Goal: Information Seeking & Learning: Learn about a topic

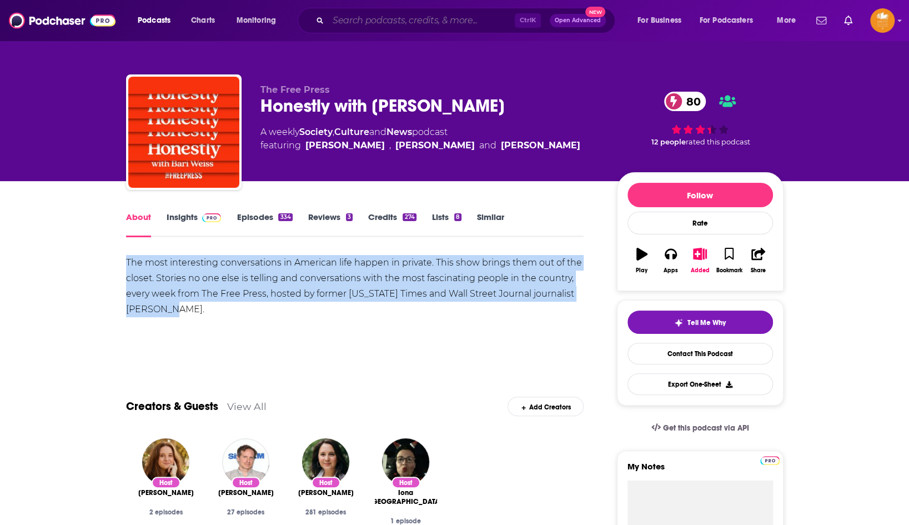
click at [344, 22] on input "Search podcasts, credits, & more..." at bounding box center [421, 21] width 186 height 18
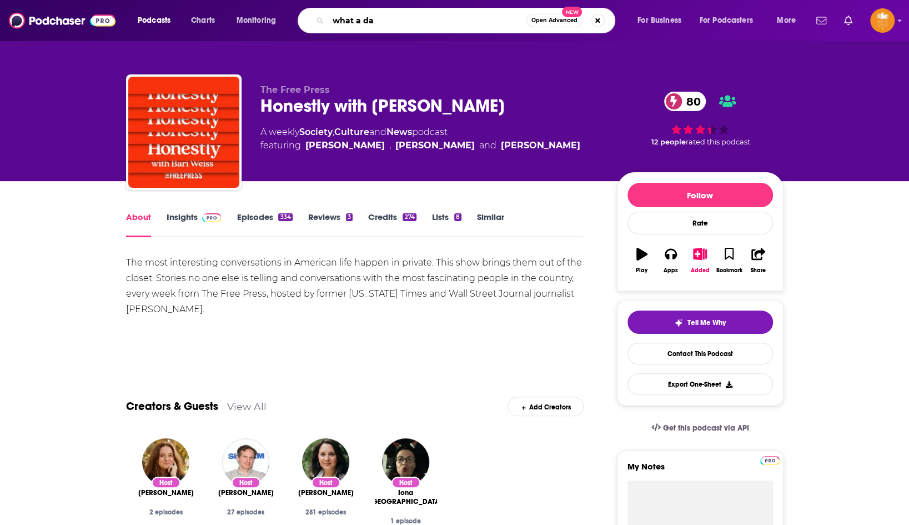
type input "what a day"
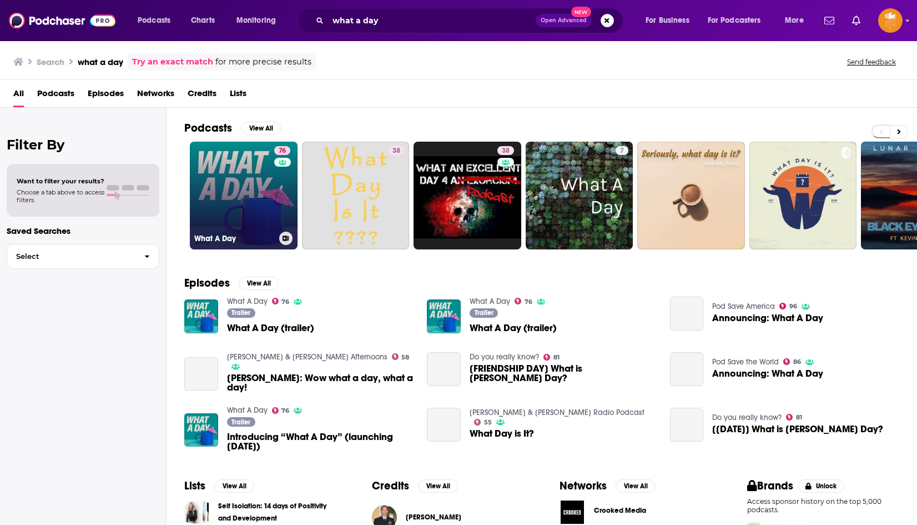
click at [241, 196] on link "76 What A Day" at bounding box center [244, 196] width 108 height 108
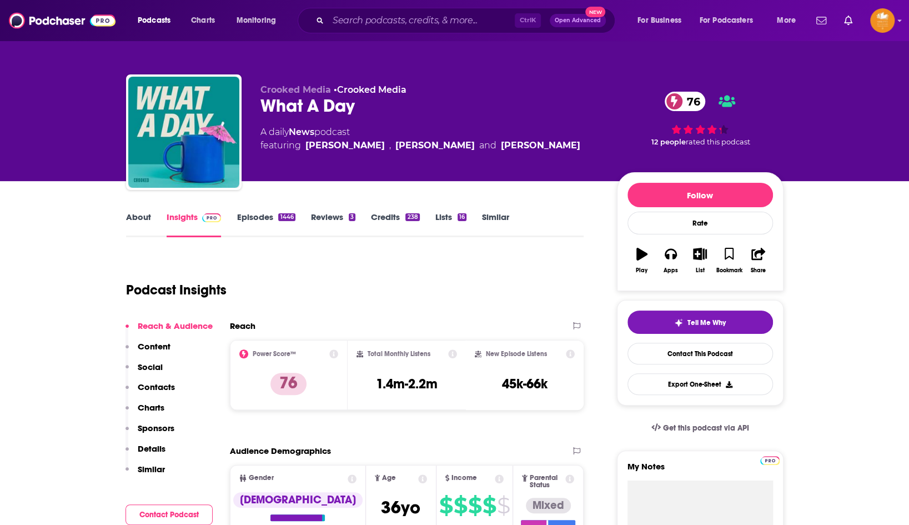
click at [142, 213] on link "About" at bounding box center [138, 224] width 25 height 26
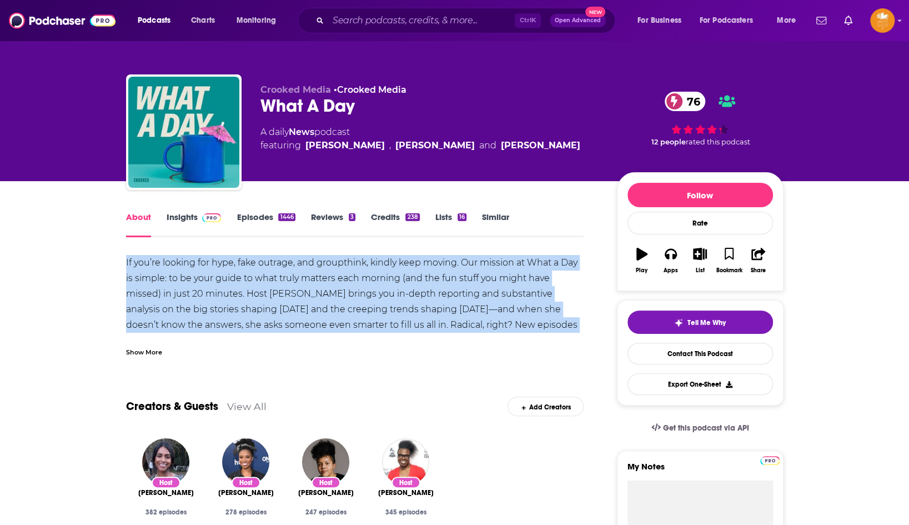
drag, startPoint x: 578, startPoint y: 322, endPoint x: 105, endPoint y: 264, distance: 475.9
copy div "If you’re looking for hype, fake outrage, and groupthink, kindly keep moving. O…"
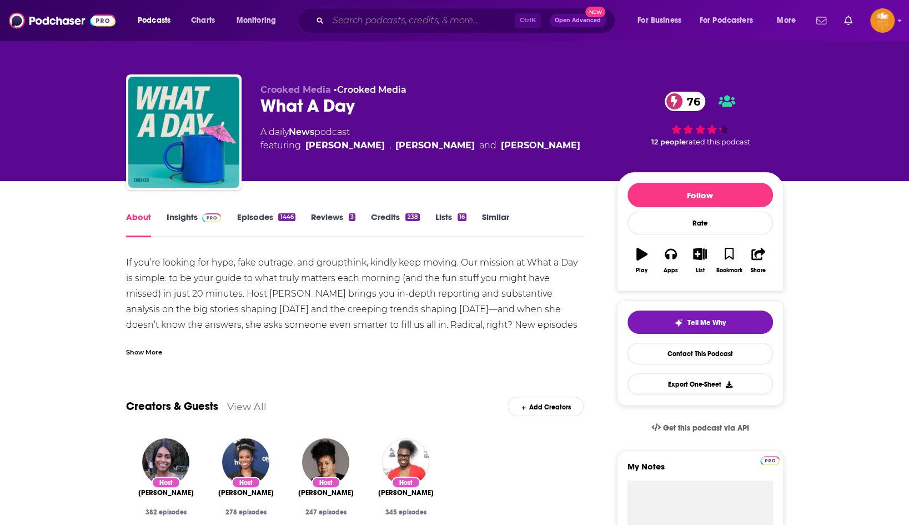
click at [358, 24] on input "Search podcasts, credits, & more..." at bounding box center [421, 21] width 186 height 18
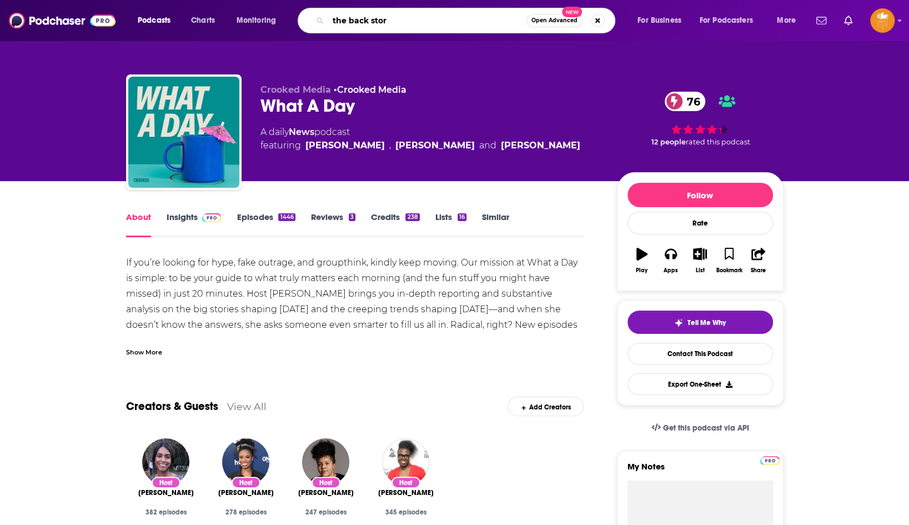
type input "the back story"
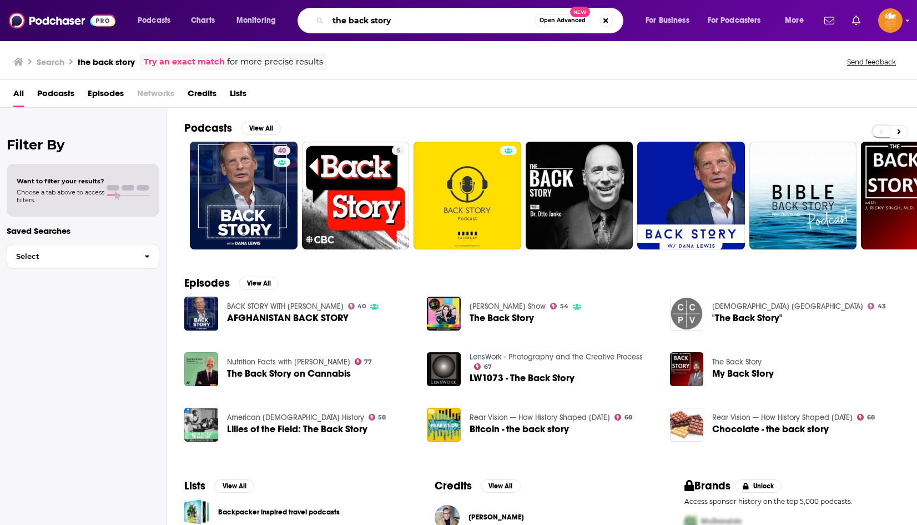
click at [429, 21] on input "the back story" at bounding box center [431, 21] width 206 height 18
type input "the back story [PERSON_NAME]"
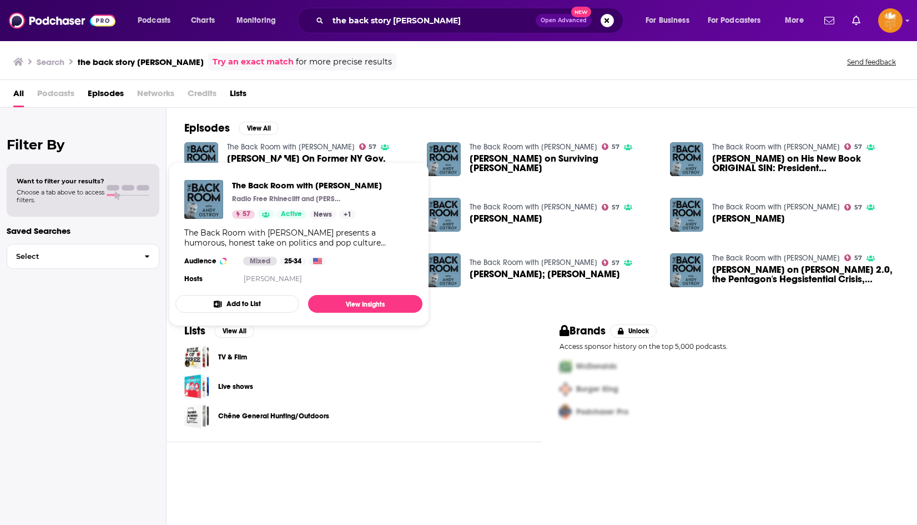
click at [330, 144] on link "The Back Room with [PERSON_NAME]" at bounding box center [291, 146] width 128 height 9
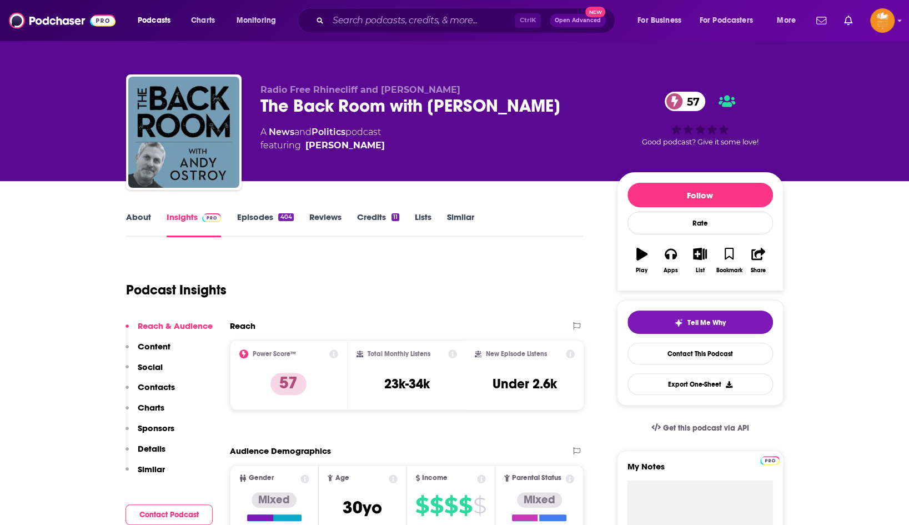
click at [137, 215] on link "About" at bounding box center [138, 224] width 25 height 26
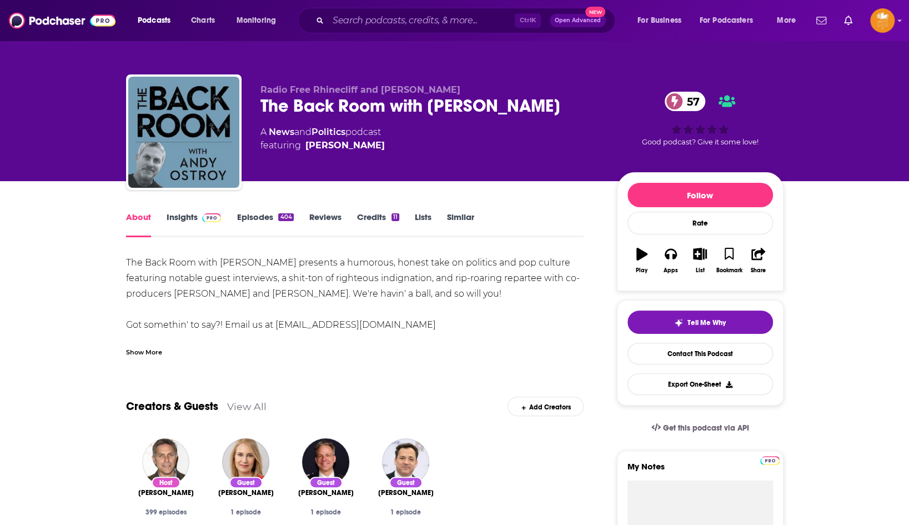
click at [503, 300] on div "The Back Room with [PERSON_NAME] presents a humorous, honest take on politics a…" at bounding box center [355, 348] width 458 height 186
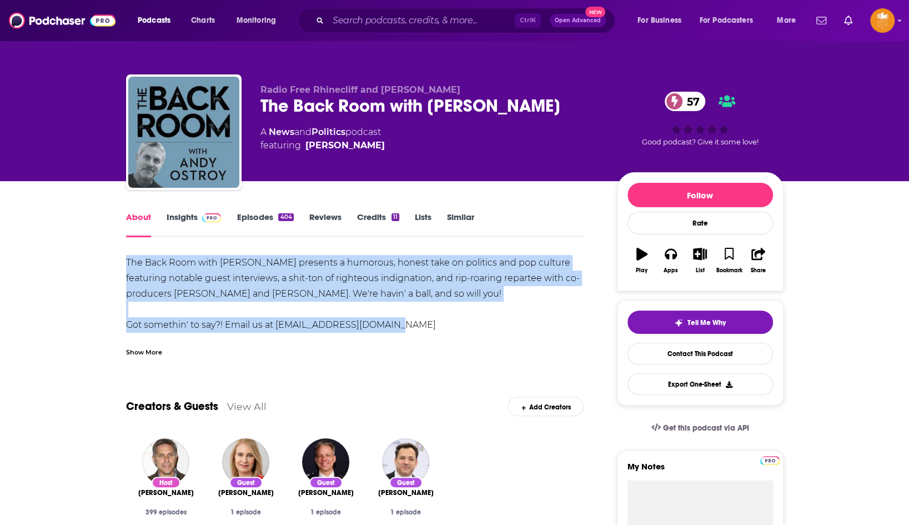
drag, startPoint x: 435, startPoint y: 330, endPoint x: 87, endPoint y: 252, distance: 357.2
copy div "The Back Room with [PERSON_NAME] presents a humorous, honest take on politics a…"
click at [186, 214] on link "Insights" at bounding box center [194, 224] width 55 height 26
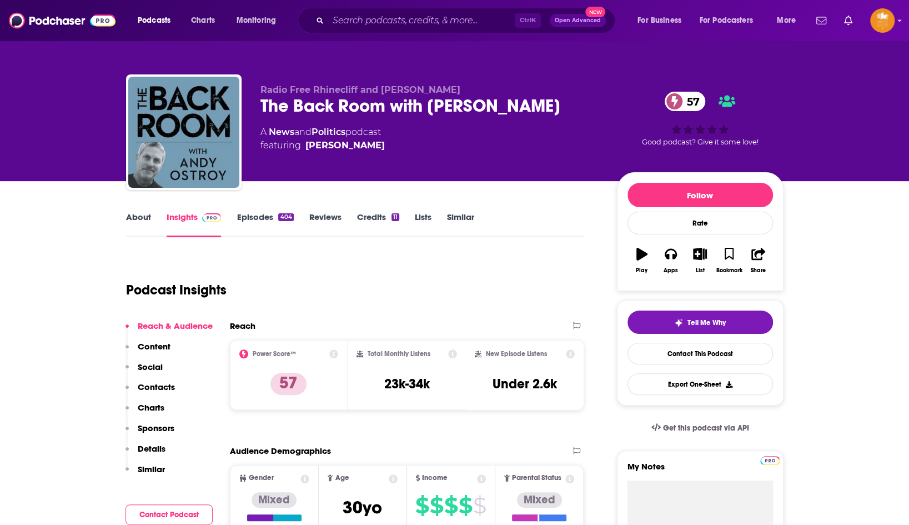
click at [154, 385] on p "Contacts" at bounding box center [156, 386] width 37 height 11
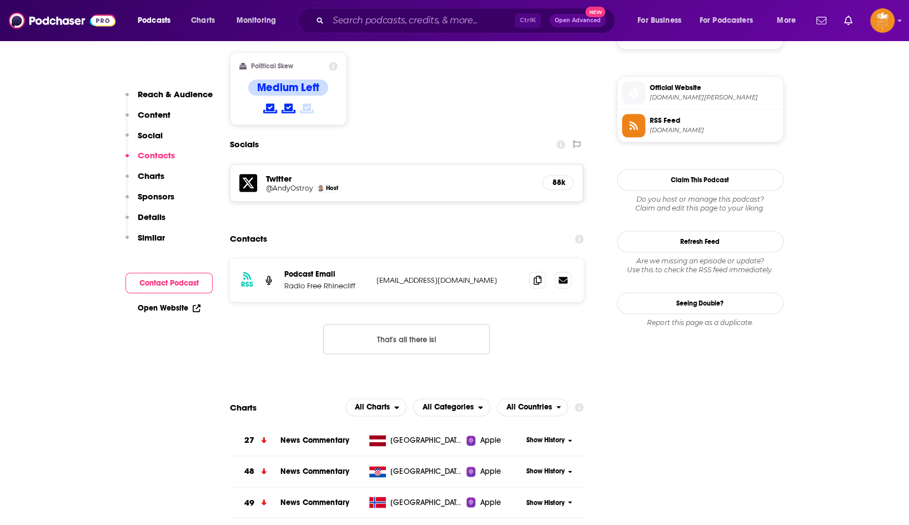
scroll to position [903, 0]
